Goal: Information Seeking & Learning: Learn about a topic

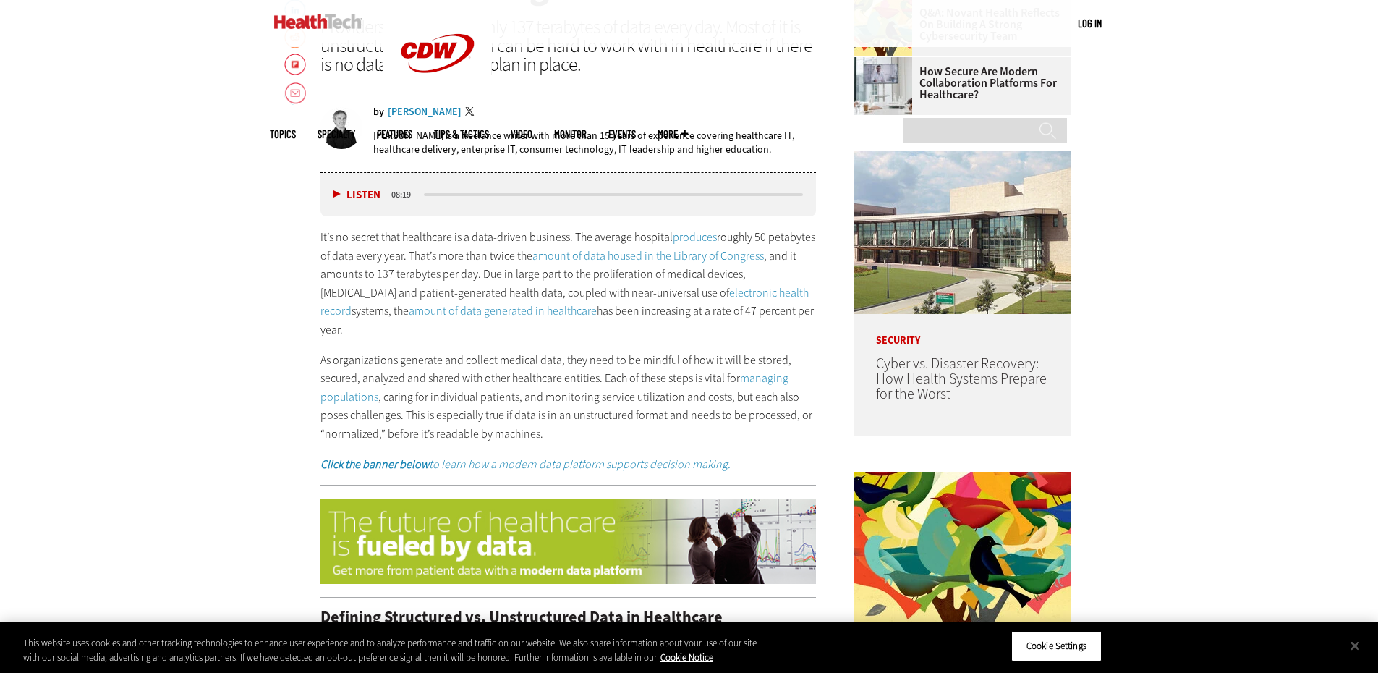
scroll to position [362, 0]
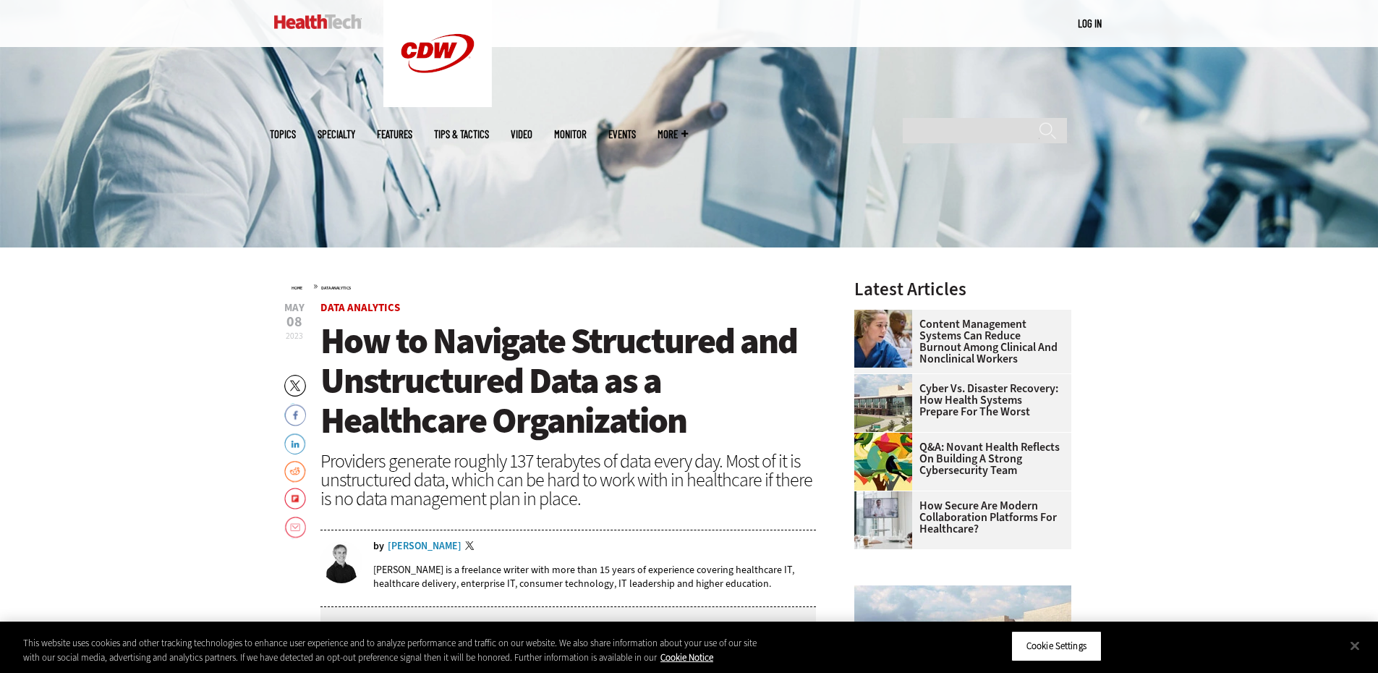
click at [648, 458] on div "Providers generate roughly 137 terabytes of data every day. Most of it is unstr…" at bounding box center [569, 479] width 496 height 56
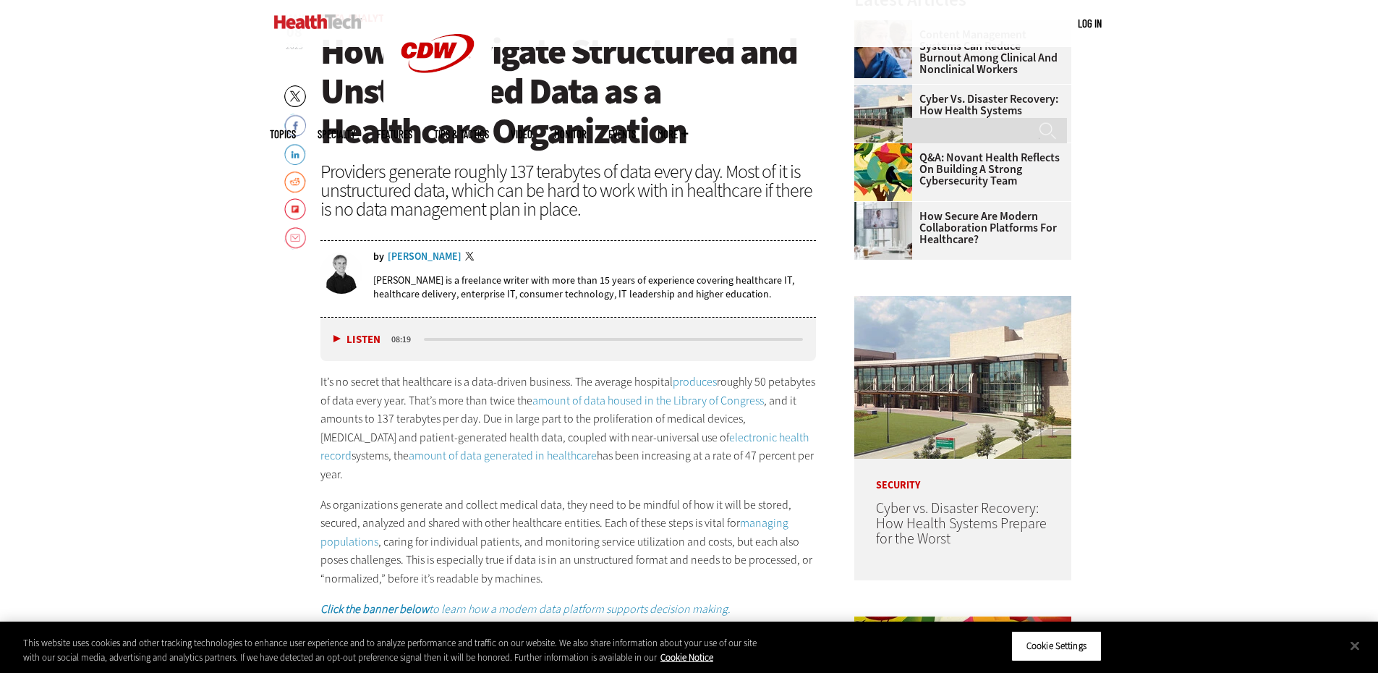
scroll to position [723, 0]
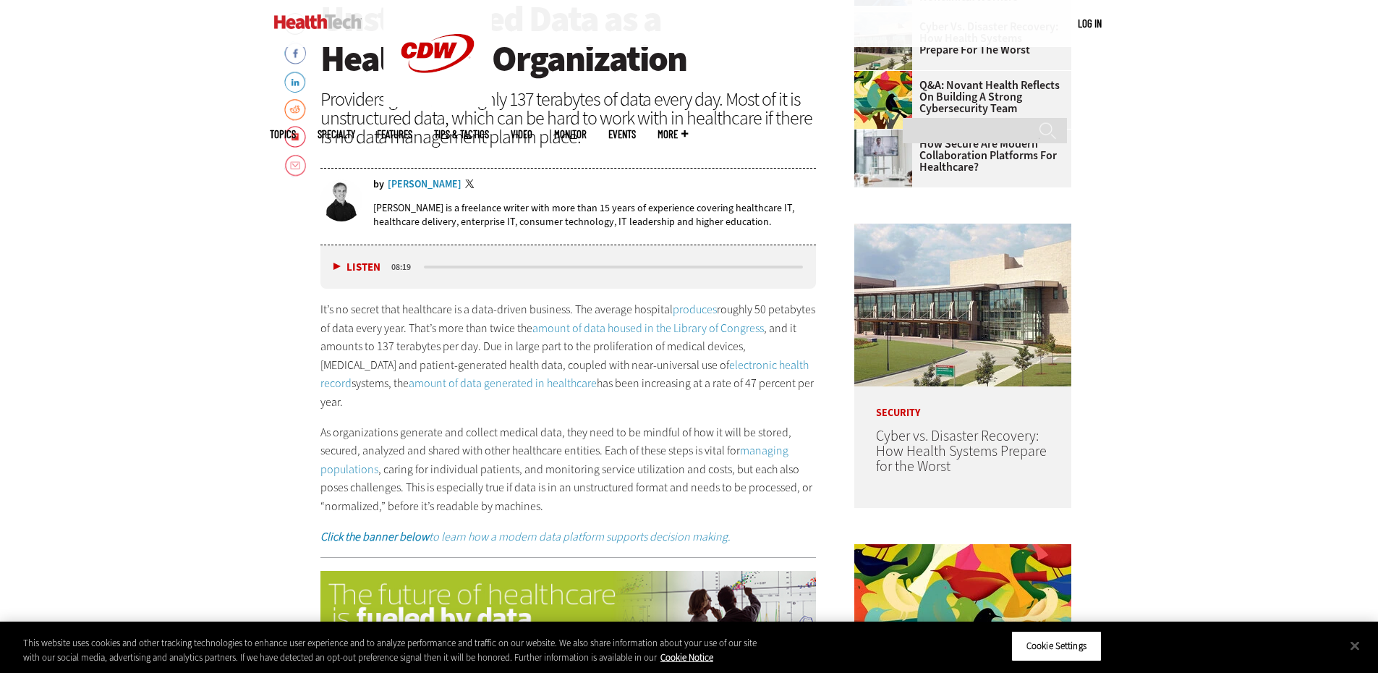
click at [433, 344] on p "It’s no secret that healthcare is a data-driven business. The average hospital …" at bounding box center [569, 355] width 496 height 111
click at [525, 349] on p "It’s no secret that healthcare is a data-driven business. The average hospital …" at bounding box center [569, 355] width 496 height 111
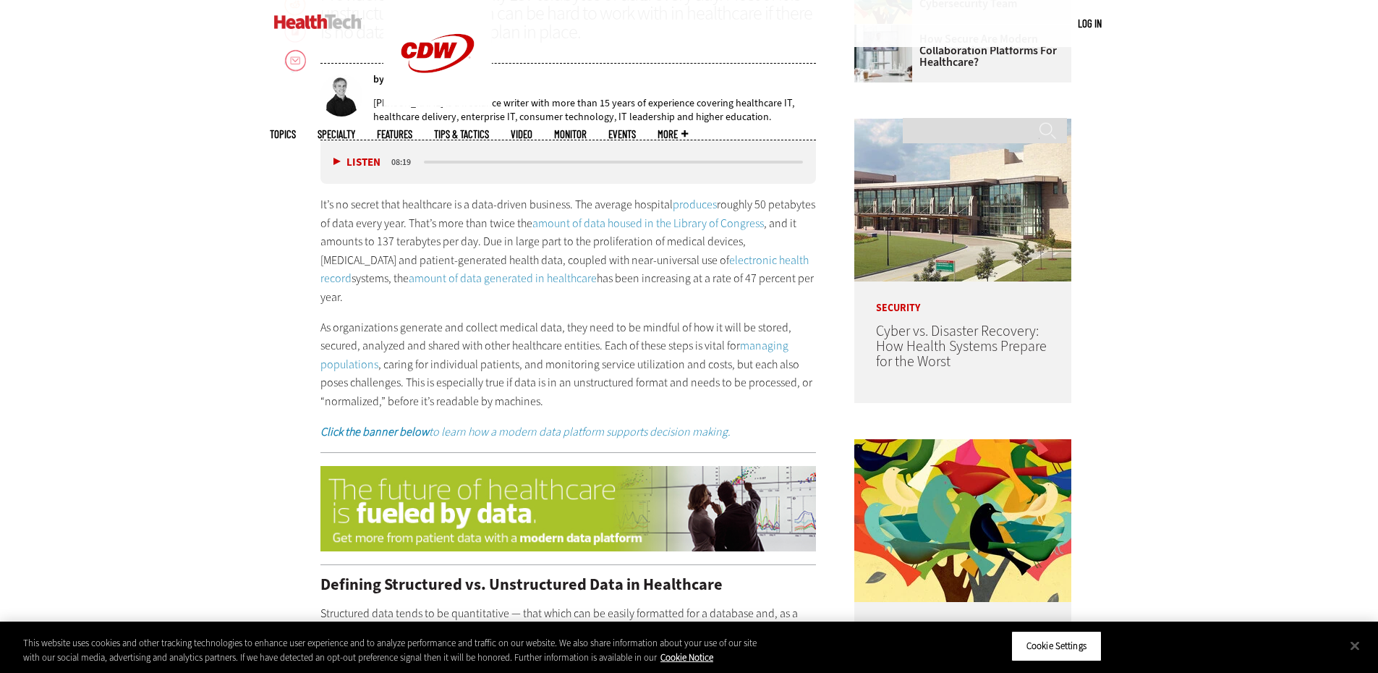
scroll to position [868, 0]
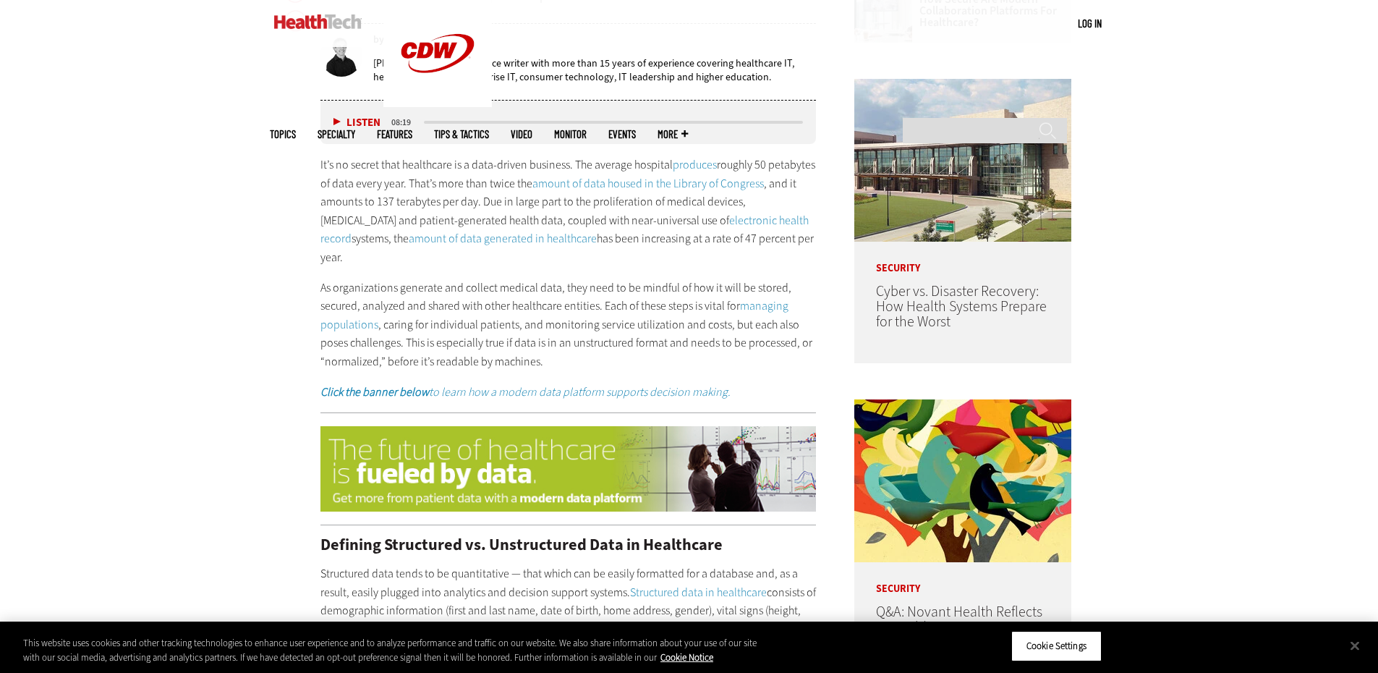
click at [468, 328] on p "As organizations generate and collect medical data, they need to be mindful of …" at bounding box center [569, 325] width 496 height 93
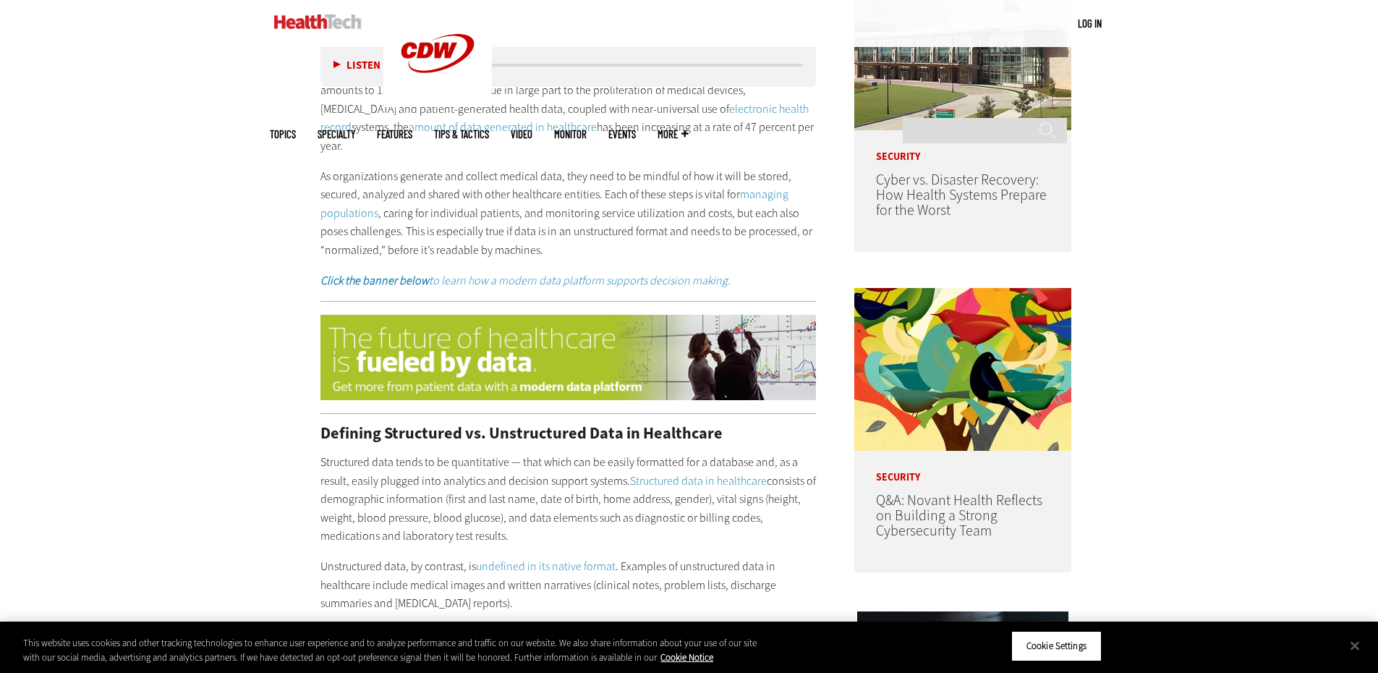
scroll to position [1013, 0]
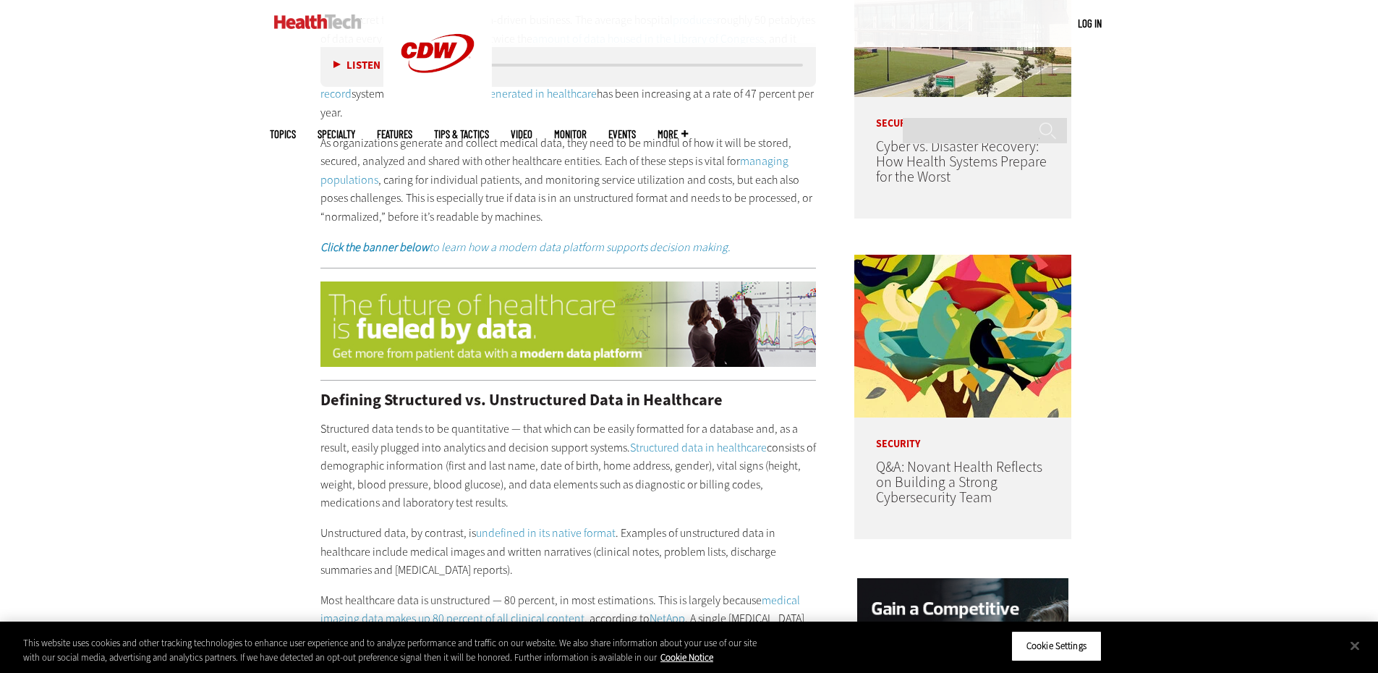
click at [483, 304] on img at bounding box center [569, 323] width 496 height 85
click at [457, 420] on p "Structured data tends to be quantitative — that which can be easily formatted f…" at bounding box center [569, 466] width 496 height 93
click at [394, 432] on p "Structured data tends to be quantitative — that which can be easily formatted f…" at bounding box center [569, 466] width 496 height 93
click at [614, 428] on p "Structured data tends to be quantitative — that which can be easily formatted f…" at bounding box center [569, 466] width 496 height 93
click at [426, 447] on p "Structured data tends to be quantitative — that which can be easily formatted f…" at bounding box center [569, 466] width 496 height 93
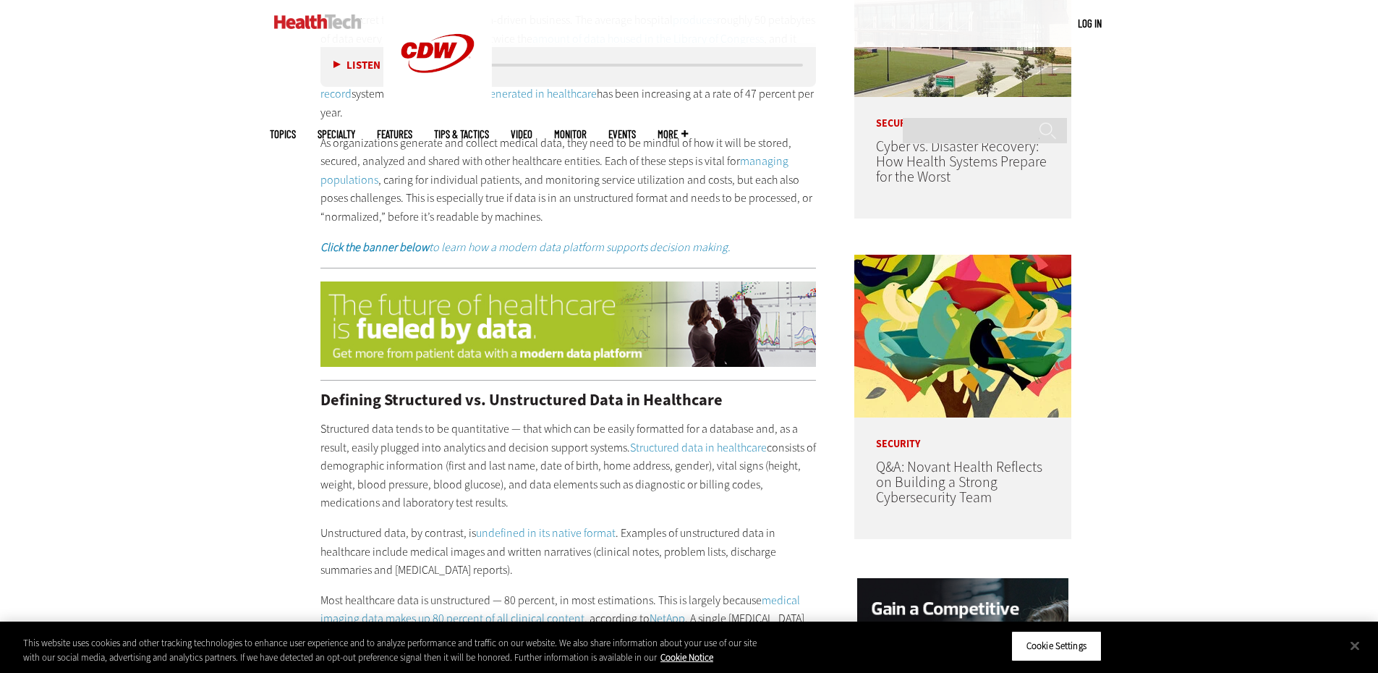
click at [541, 468] on p "Structured data tends to be quantitative — that which can be easily formatted f…" at bounding box center [569, 466] width 496 height 93
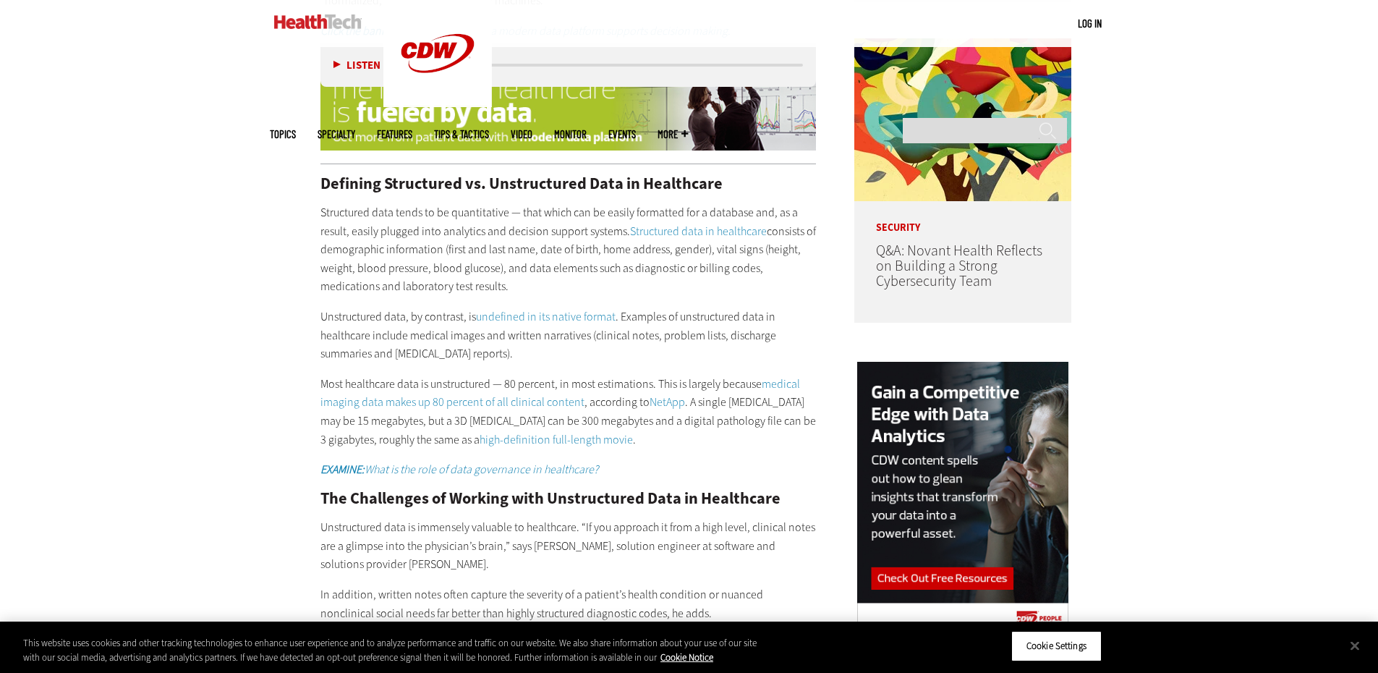
scroll to position [1230, 0]
click at [700, 404] on p "Most healthcare data is unstructured — 80 percent, in most estimations. This is…" at bounding box center [569, 411] width 496 height 74
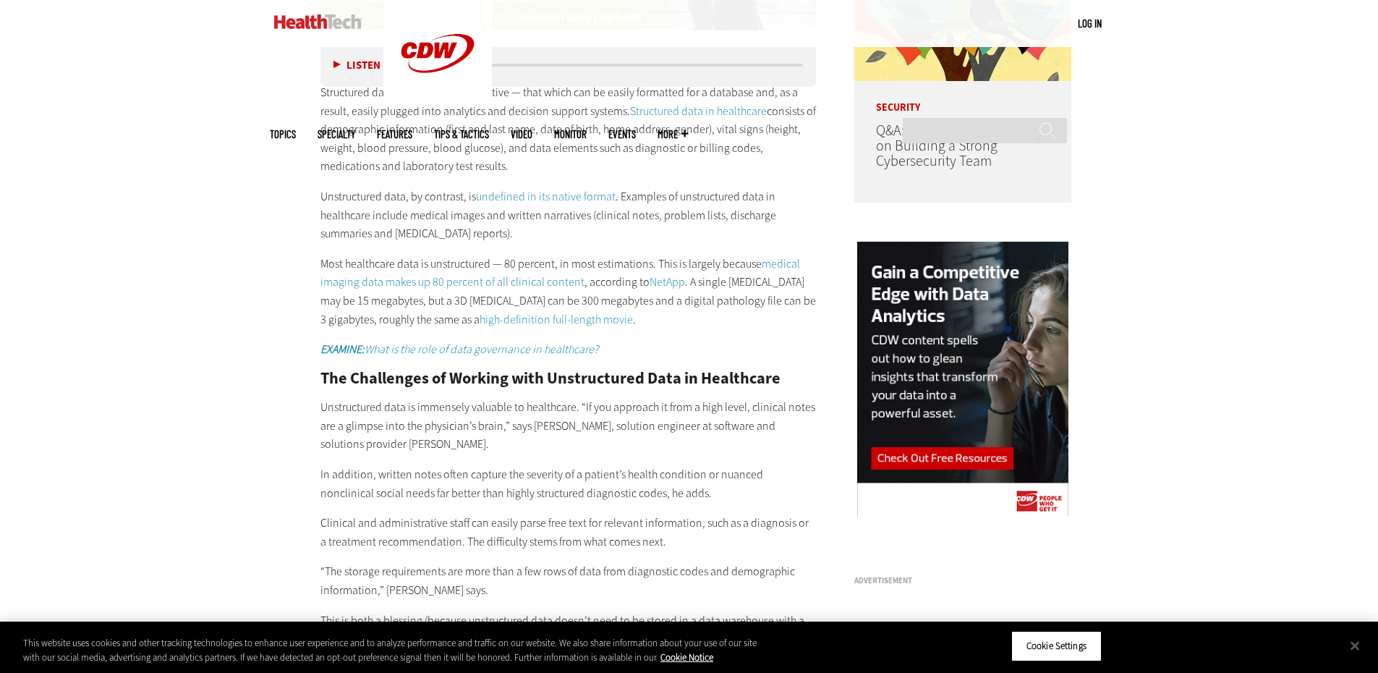
scroll to position [1375, 0]
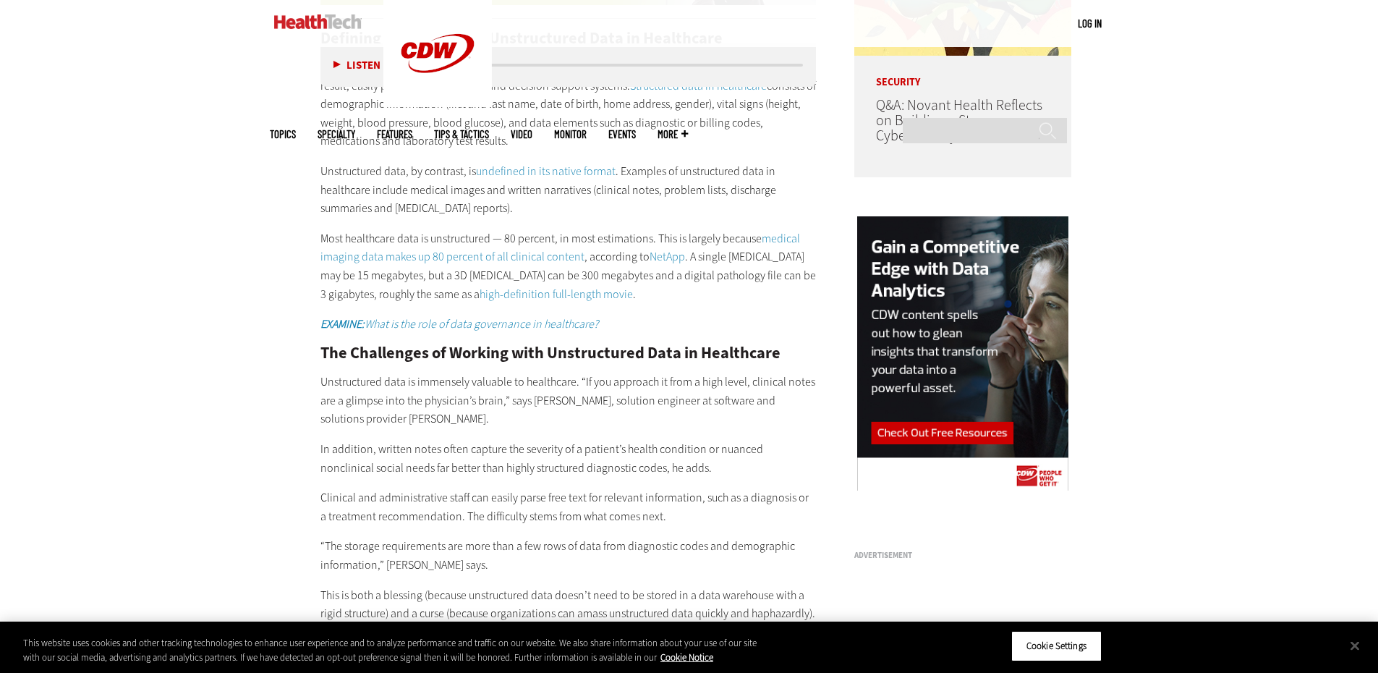
click at [489, 373] on p "Unstructured data is immensely valuable to healthcare. “If you approach it from…" at bounding box center [569, 401] width 496 height 56
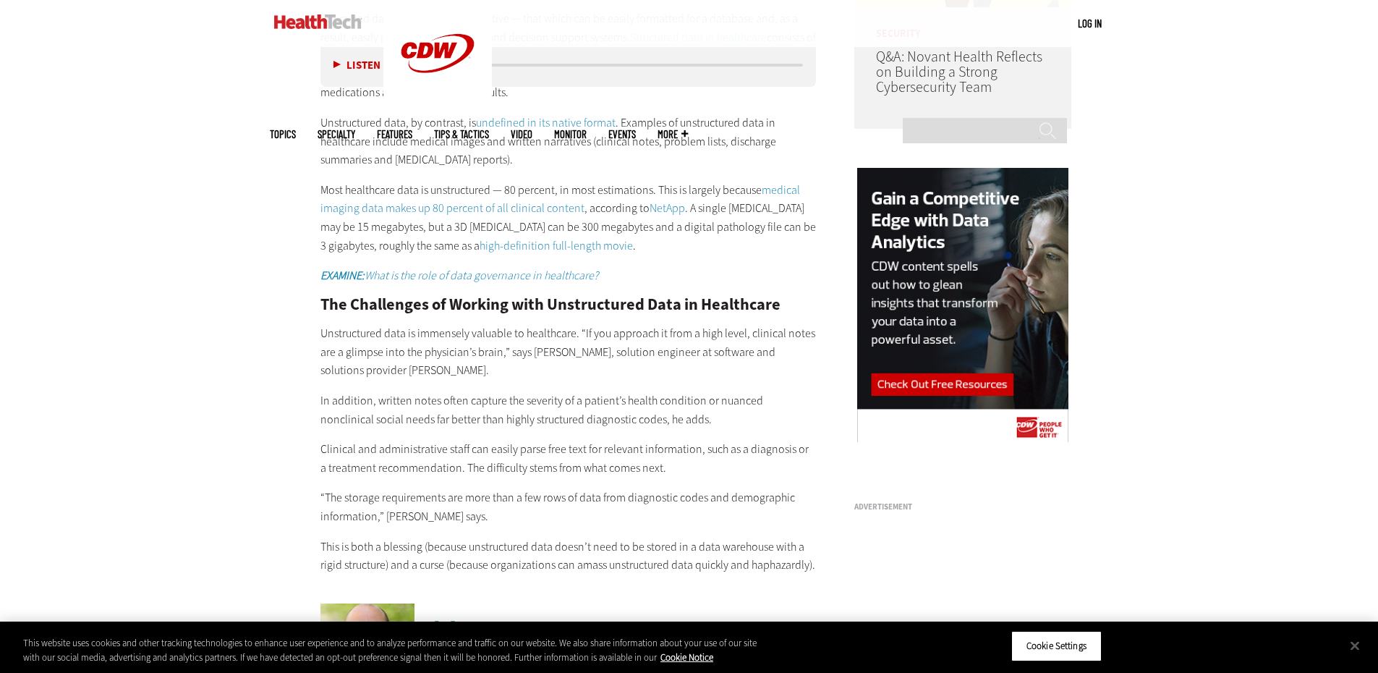
scroll to position [1447, 0]
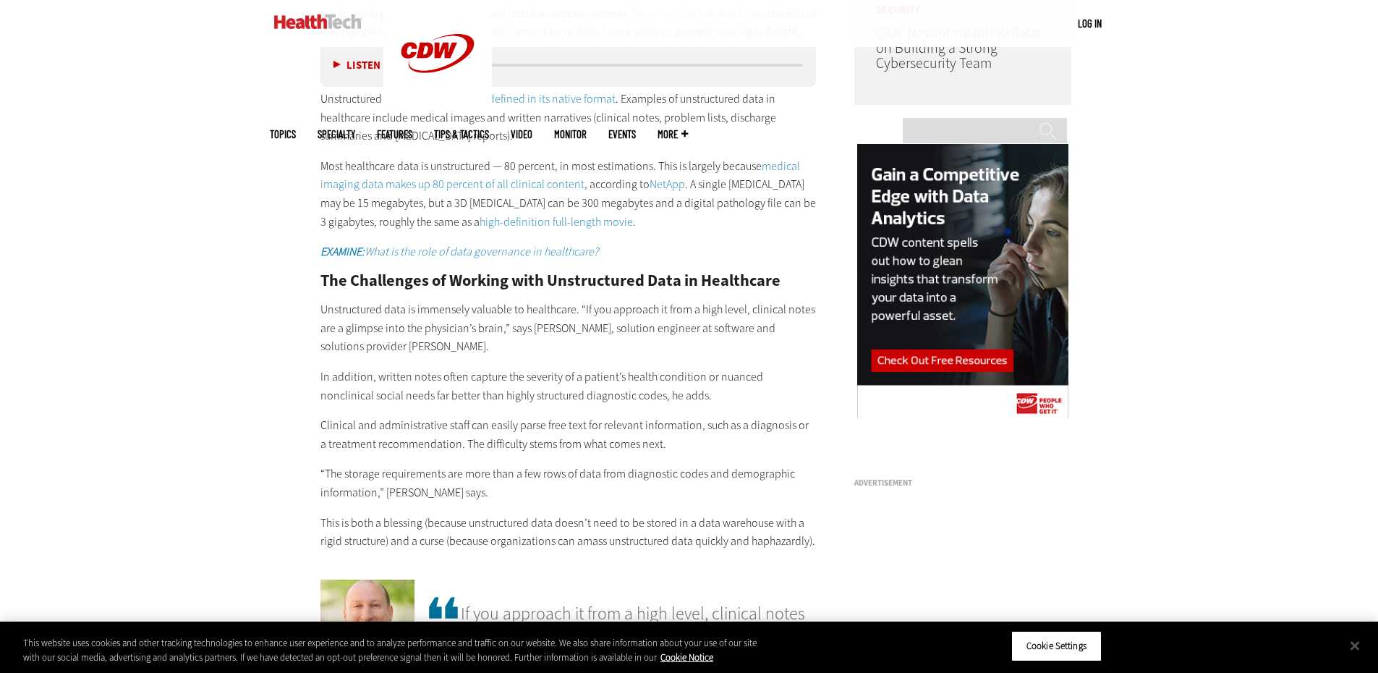
click at [492, 378] on p "In addition, written notes often capture the severity of a patient’s health con…" at bounding box center [569, 386] width 496 height 37
click at [496, 416] on p "Clinical and administrative staff can easily parse free text for relevant infor…" at bounding box center [569, 434] width 496 height 37
click at [399, 423] on p "Clinical and administrative staff can easily parse free text for relevant infor…" at bounding box center [569, 434] width 496 height 37
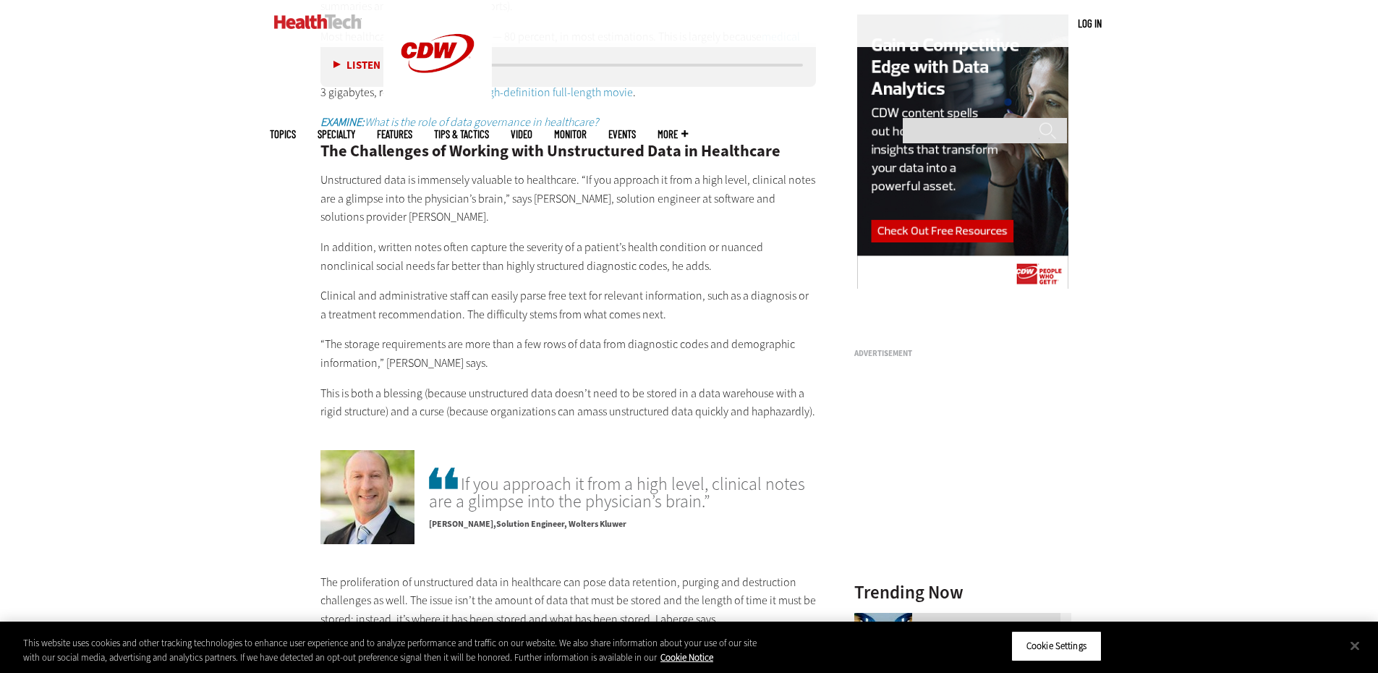
scroll to position [1592, 0]
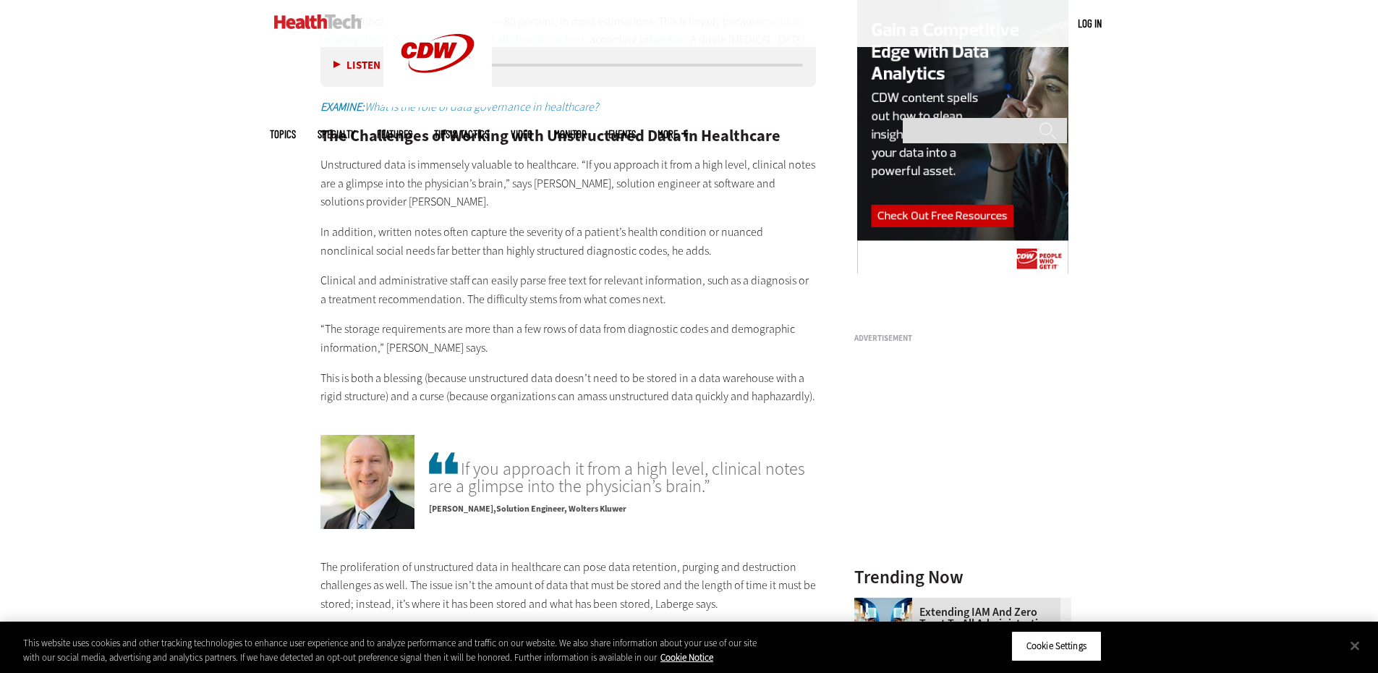
click at [386, 320] on p "“The storage requirements are more than a few rows of data from diagnostic code…" at bounding box center [569, 338] width 496 height 37
click at [721, 320] on p "“The storage requirements are more than a few rows of data from diagnostic code…" at bounding box center [569, 338] width 496 height 37
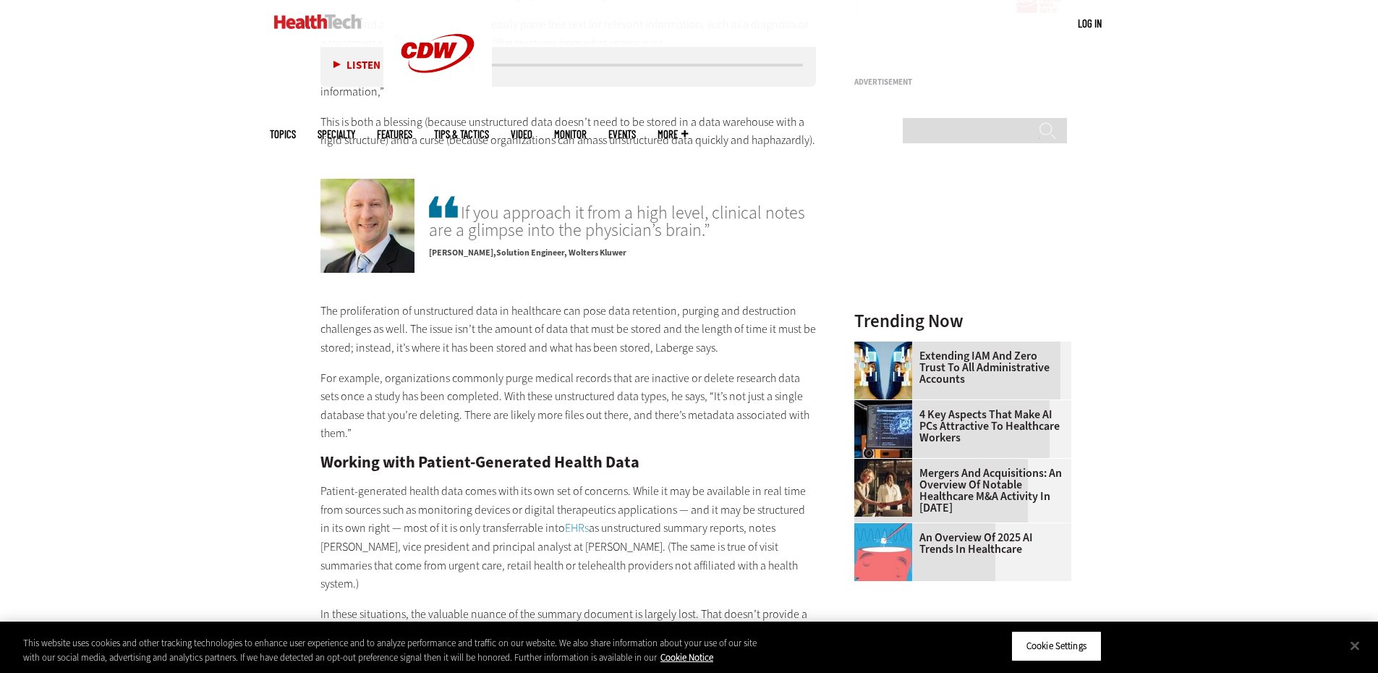
scroll to position [1881, 0]
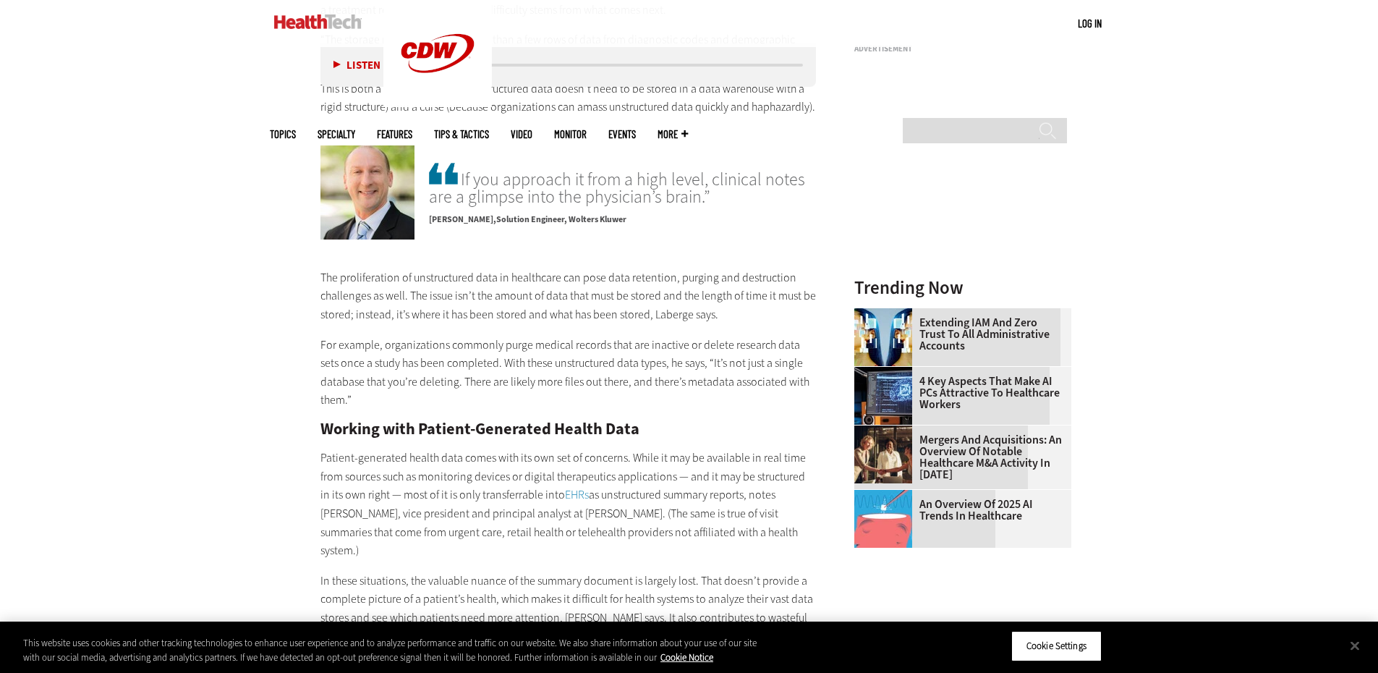
click at [477, 349] on p "For example, organizations commonly purge medical records that are inactive or …" at bounding box center [569, 373] width 496 height 74
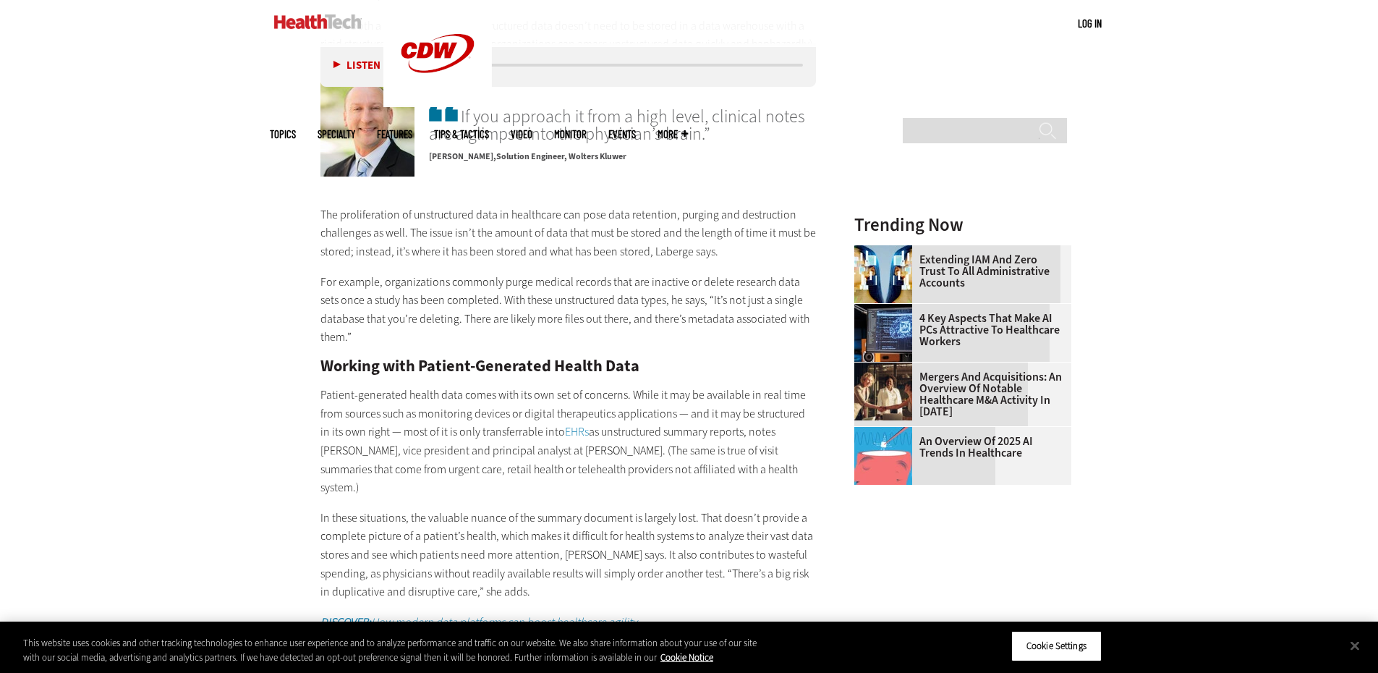
scroll to position [2098, 0]
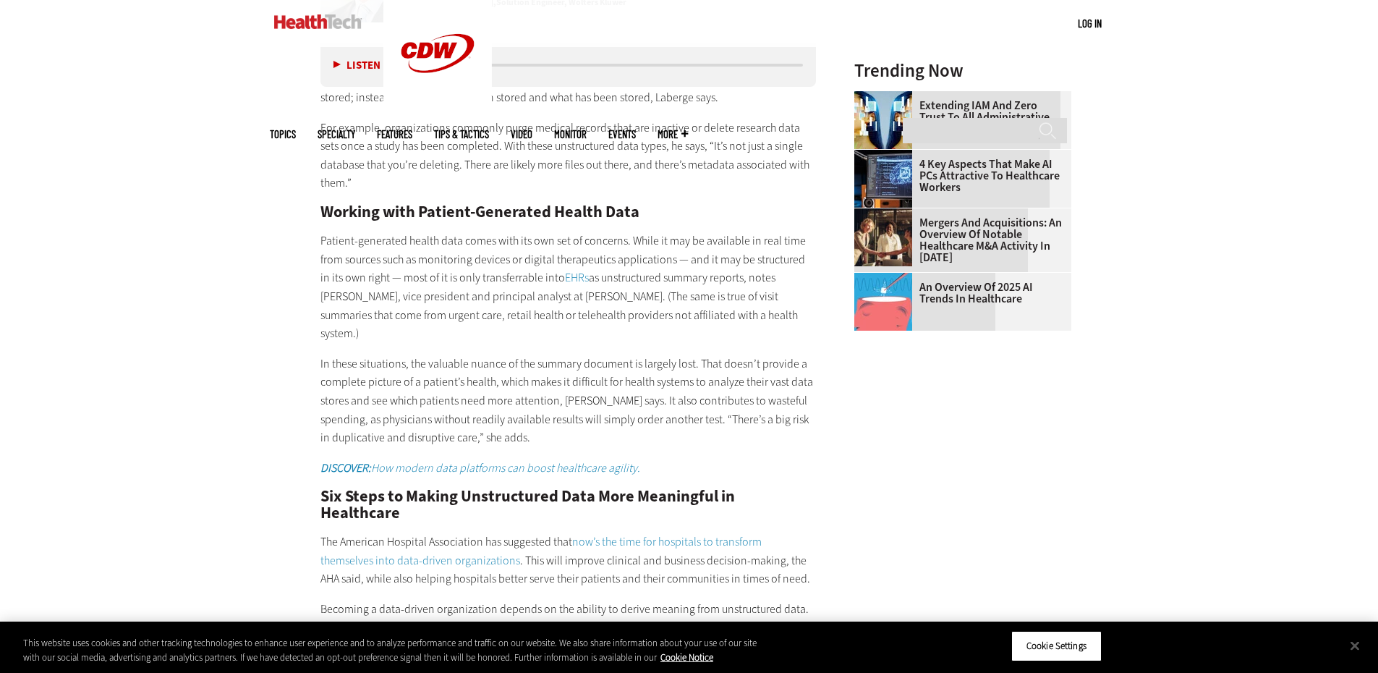
click at [472, 300] on p "Patient-generated health data comes with its own set of concerns. While it may …" at bounding box center [569, 287] width 496 height 111
click at [661, 355] on p "In these situations, the valuable nuance of the summary document is largely los…" at bounding box center [569, 401] width 496 height 93
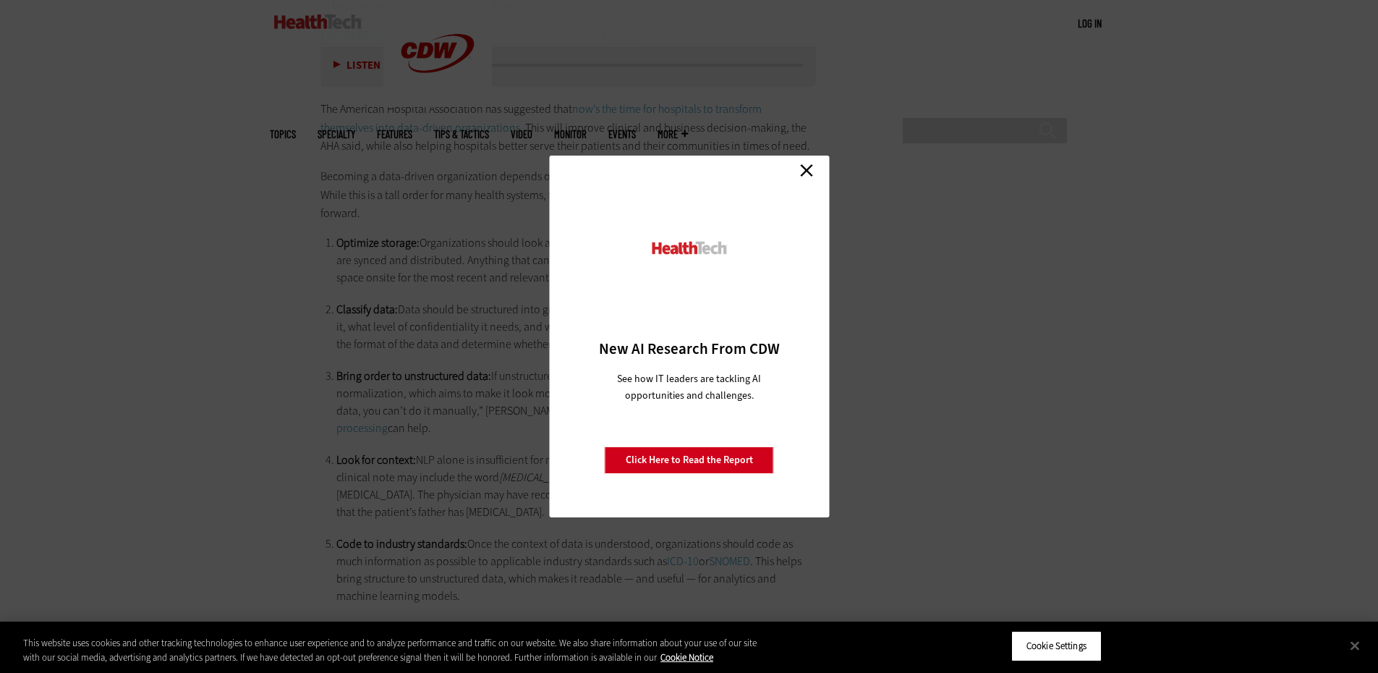
scroll to position [2532, 0]
click at [802, 169] on link "Close" at bounding box center [807, 170] width 22 height 22
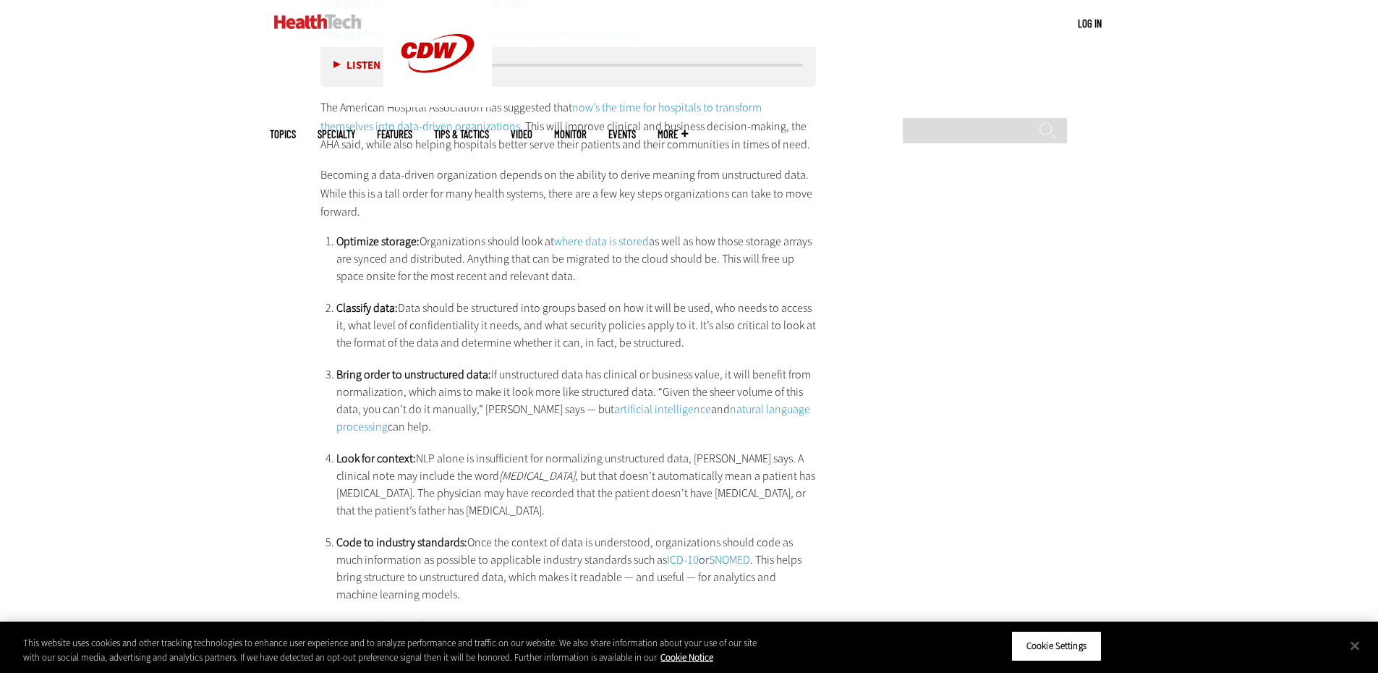
click at [412, 300] on li "Classify data: Data should be structured into groups based on how it will be us…" at bounding box center [576, 326] width 480 height 52
drag, startPoint x: 489, startPoint y: 291, endPoint x: 705, endPoint y: 305, distance: 216.8
click at [491, 300] on li "Classify data: Data should be structured into groups based on how it will be us…" at bounding box center [576, 326] width 480 height 52
click at [629, 300] on li "Classify data: Data should be structured into groups based on how it will be us…" at bounding box center [576, 326] width 480 height 52
click at [560, 366] on li "Bring order to unstructured data: If unstructured data has clinical or business…" at bounding box center [576, 400] width 480 height 69
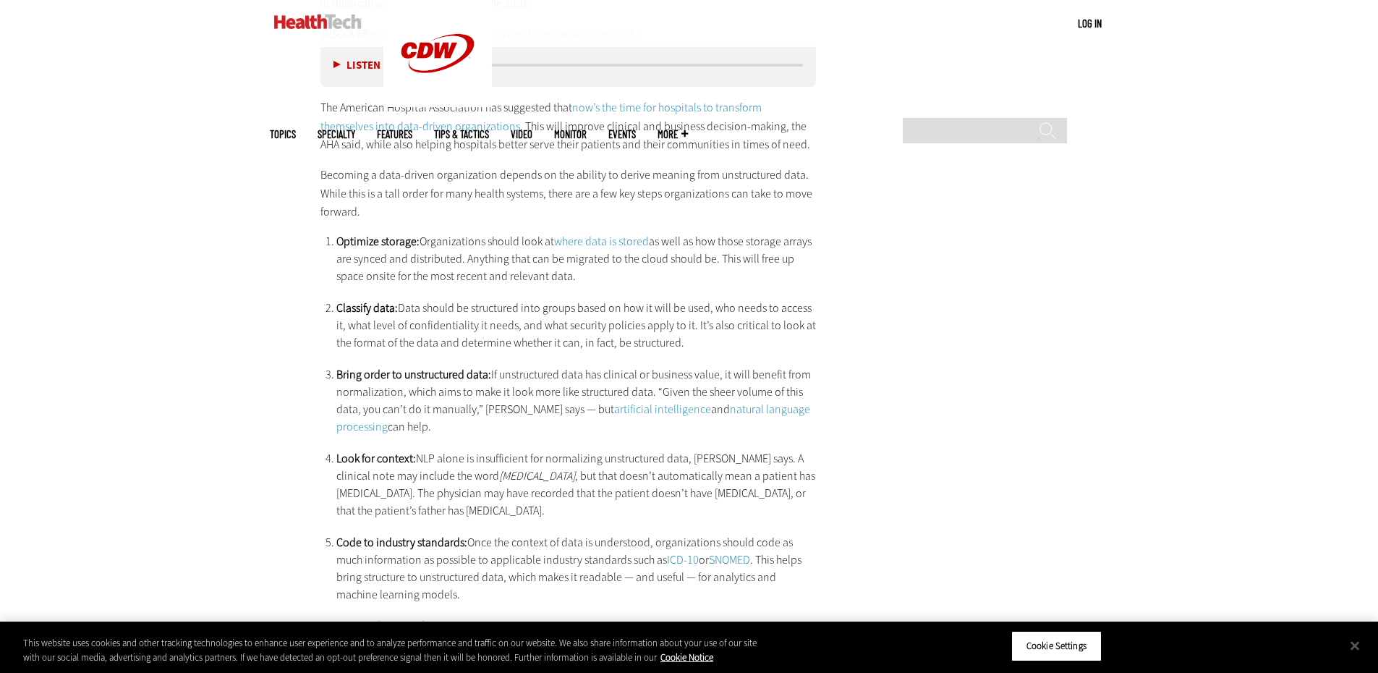
click at [775, 366] on li "Bring order to unstructured data: If unstructured data has clinical or business…" at bounding box center [576, 400] width 480 height 69
click at [434, 366] on li "Bring order to unstructured data: If unstructured data has clinical or business…" at bounding box center [576, 400] width 480 height 69
click at [643, 366] on li "Bring order to unstructured data: If unstructured data has clinical or business…" at bounding box center [576, 400] width 480 height 69
click at [705, 366] on li "Bring order to unstructured data: If unstructured data has clinical or business…" at bounding box center [576, 400] width 480 height 69
click at [462, 450] on li "Look for context: NLP alone is insufficient for normalizing unstructured data, …" at bounding box center [576, 484] width 480 height 69
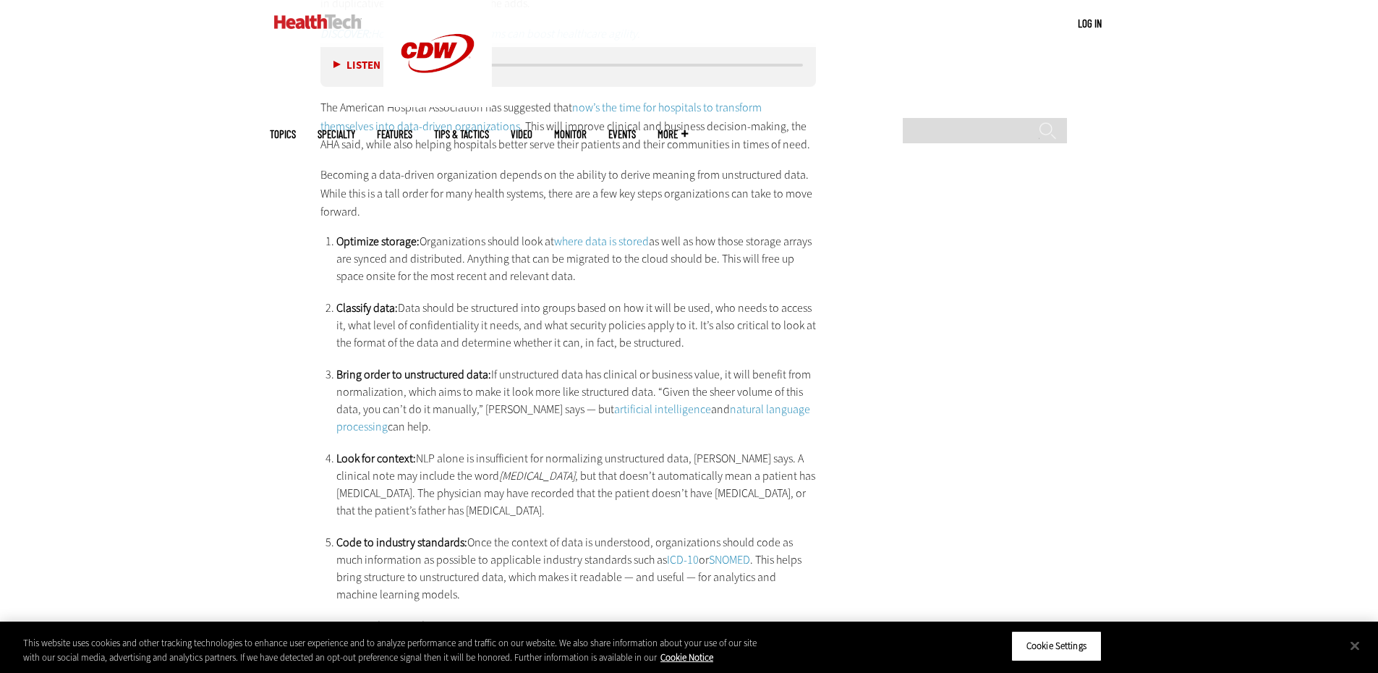
click at [538, 450] on li "Look for context: NLP alone is insufficient for normalizing unstructured data, …" at bounding box center [576, 484] width 480 height 69
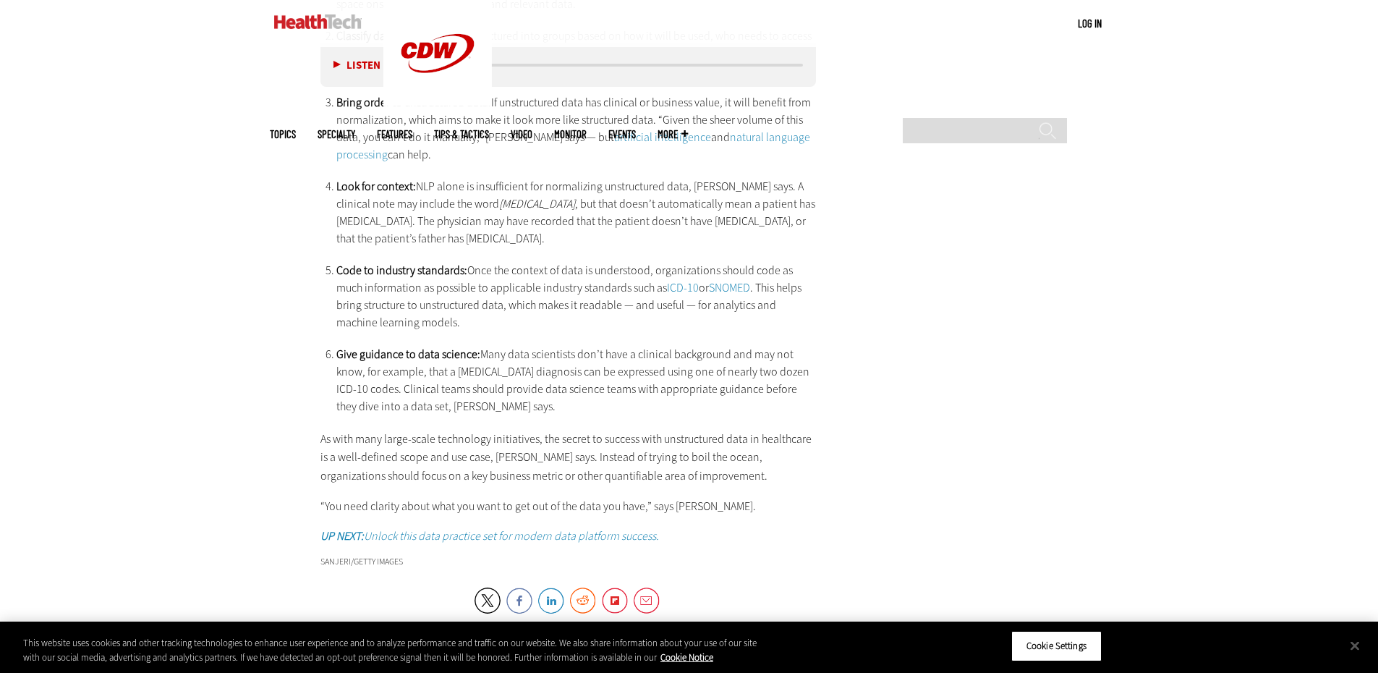
scroll to position [2822, 0]
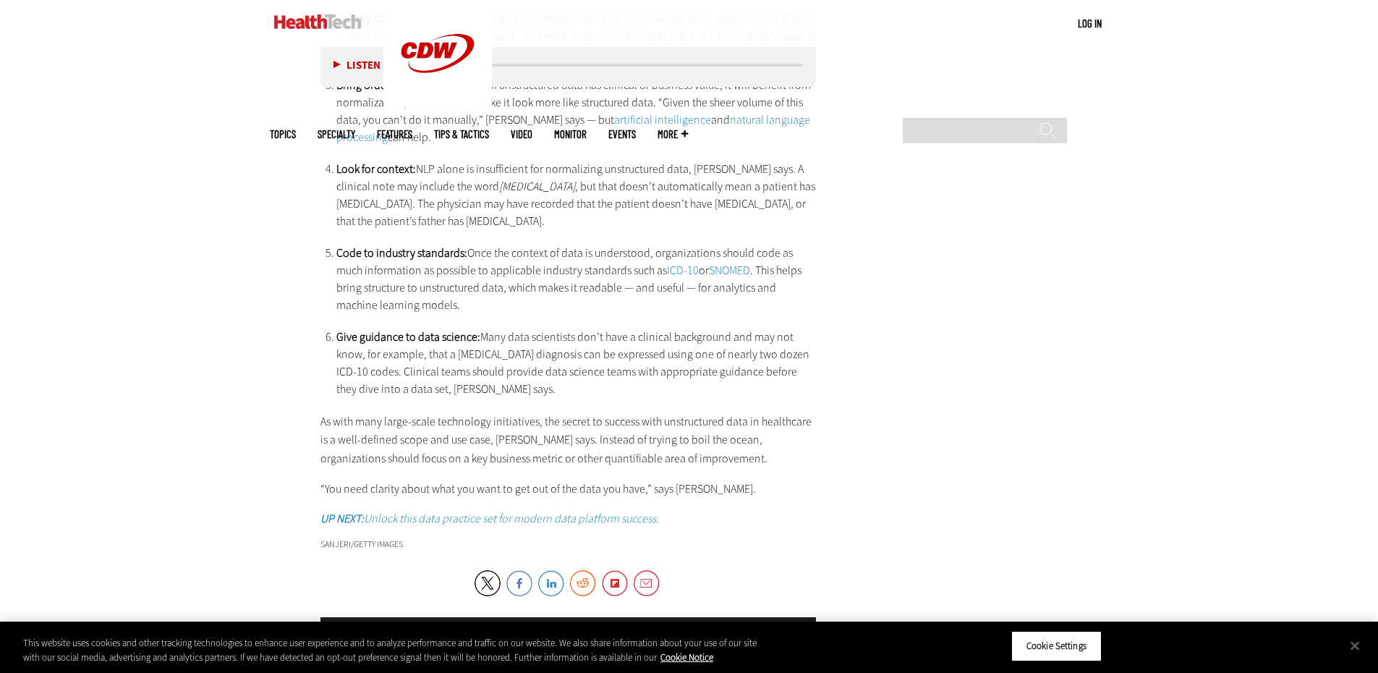
click at [604, 412] on p "As with many large-scale technology initiatives, the secret to success with uns…" at bounding box center [569, 440] width 496 height 56
click at [587, 412] on p "As with many large-scale technology initiatives, the secret to success with uns…" at bounding box center [569, 440] width 496 height 56
